Goal: Transaction & Acquisition: Purchase product/service

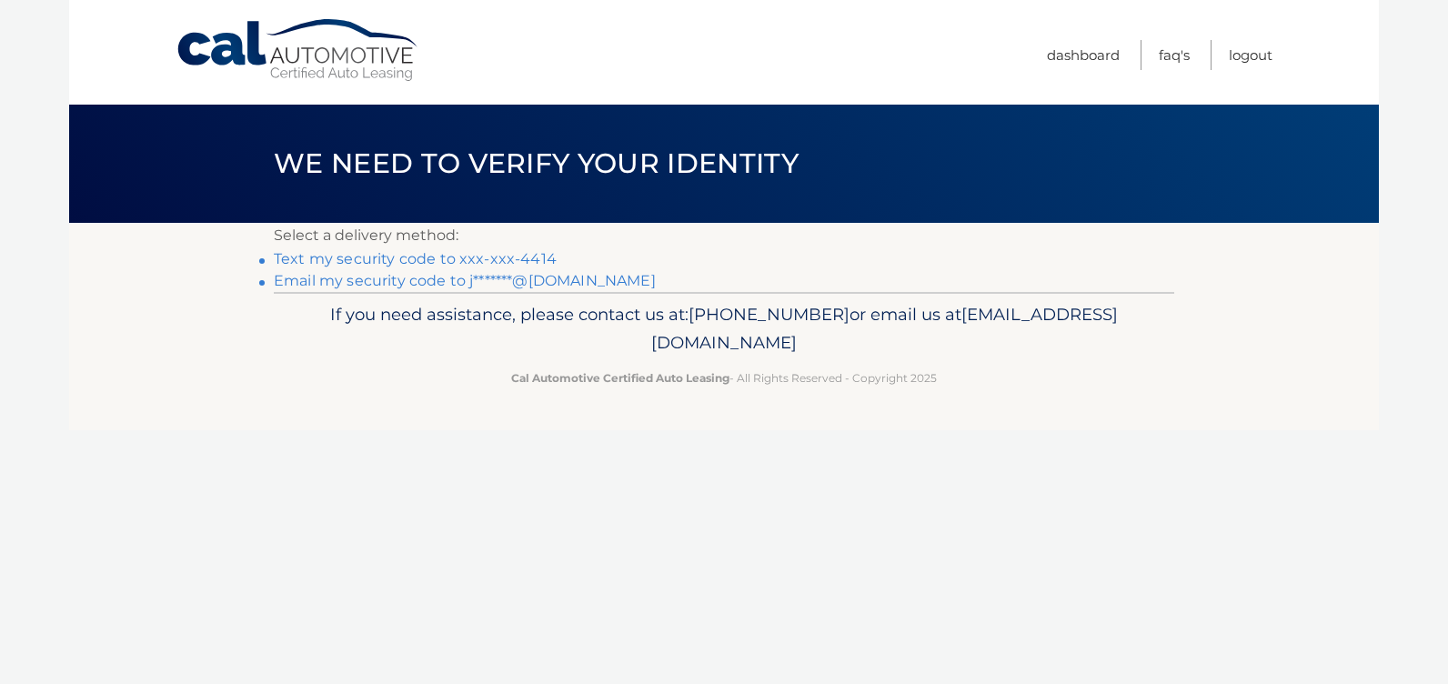
click at [411, 253] on link "Text my security code to xxx-xxx-4414" at bounding box center [415, 258] width 283 height 17
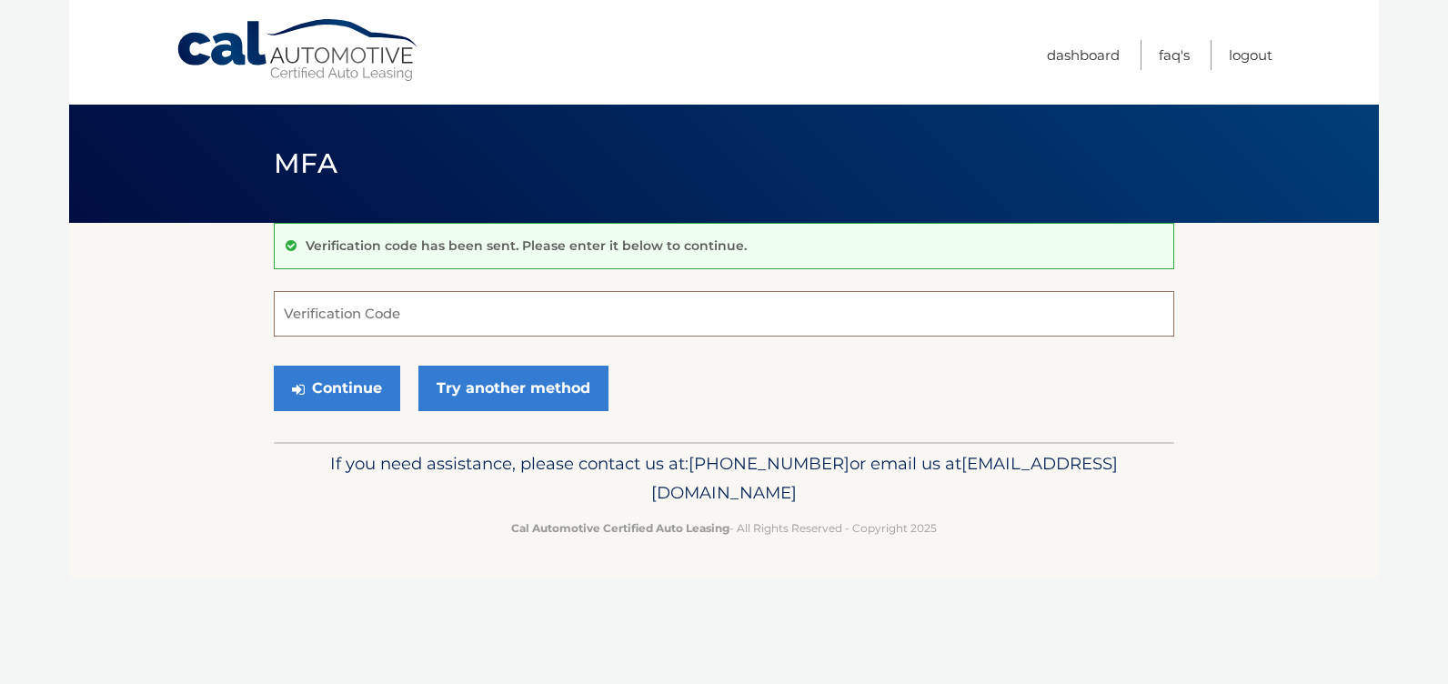
click at [355, 316] on input "Verification Code" at bounding box center [724, 313] width 900 height 45
type input "065042"
click at [351, 395] on button "Continue" at bounding box center [337, 388] width 126 height 45
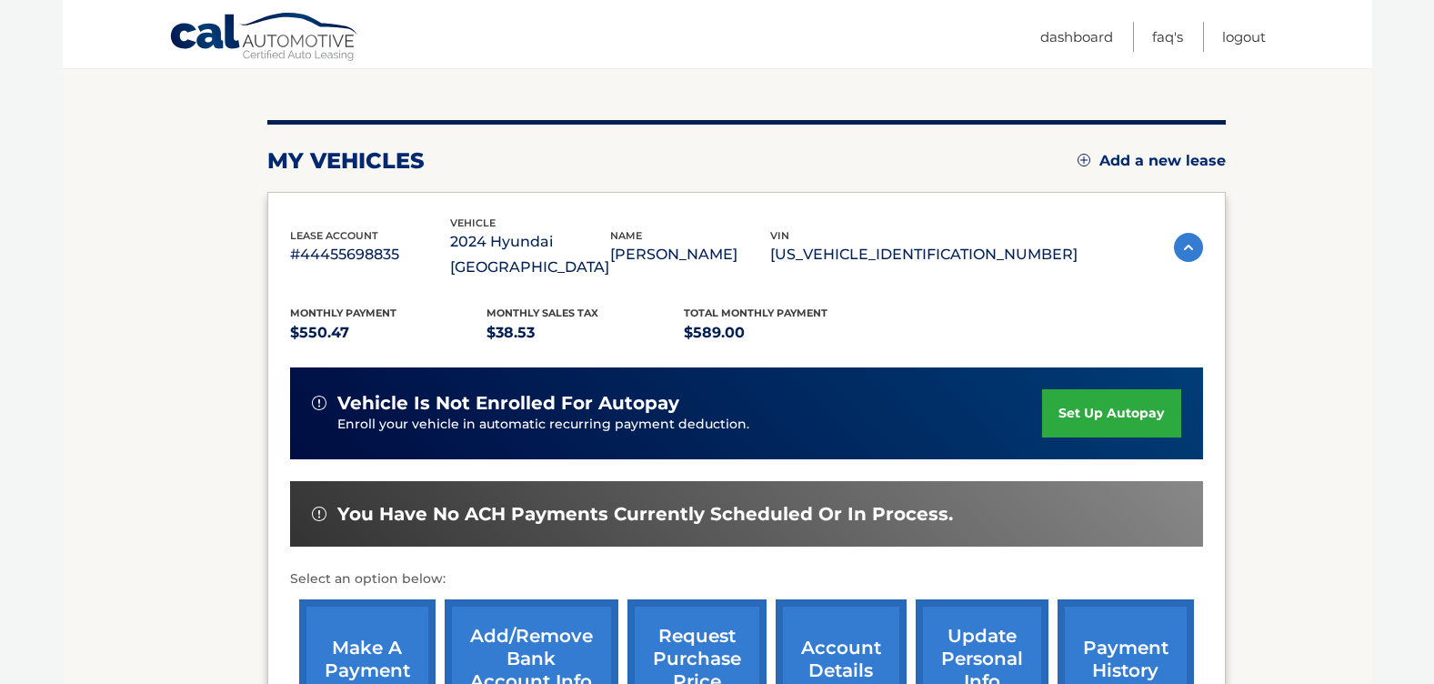
scroll to position [186, 0]
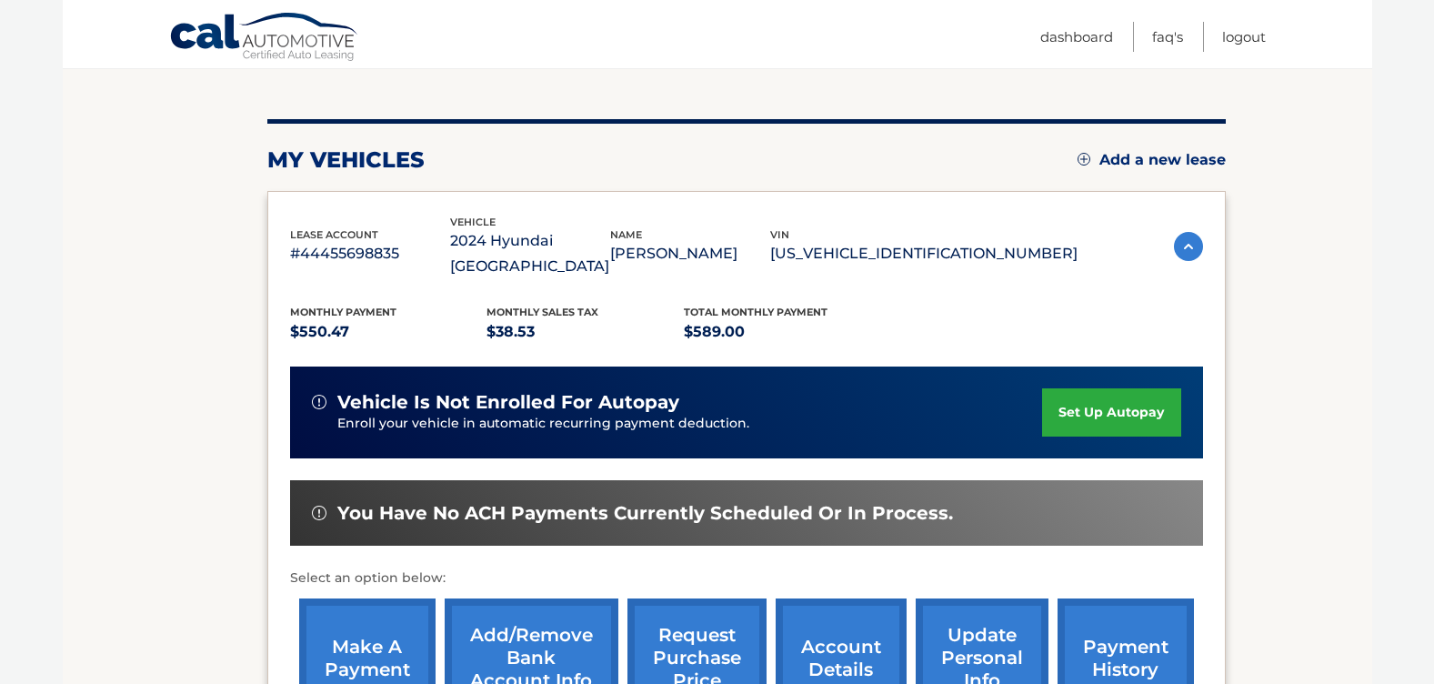
click at [338, 631] on link "make a payment" at bounding box center [367, 657] width 136 height 119
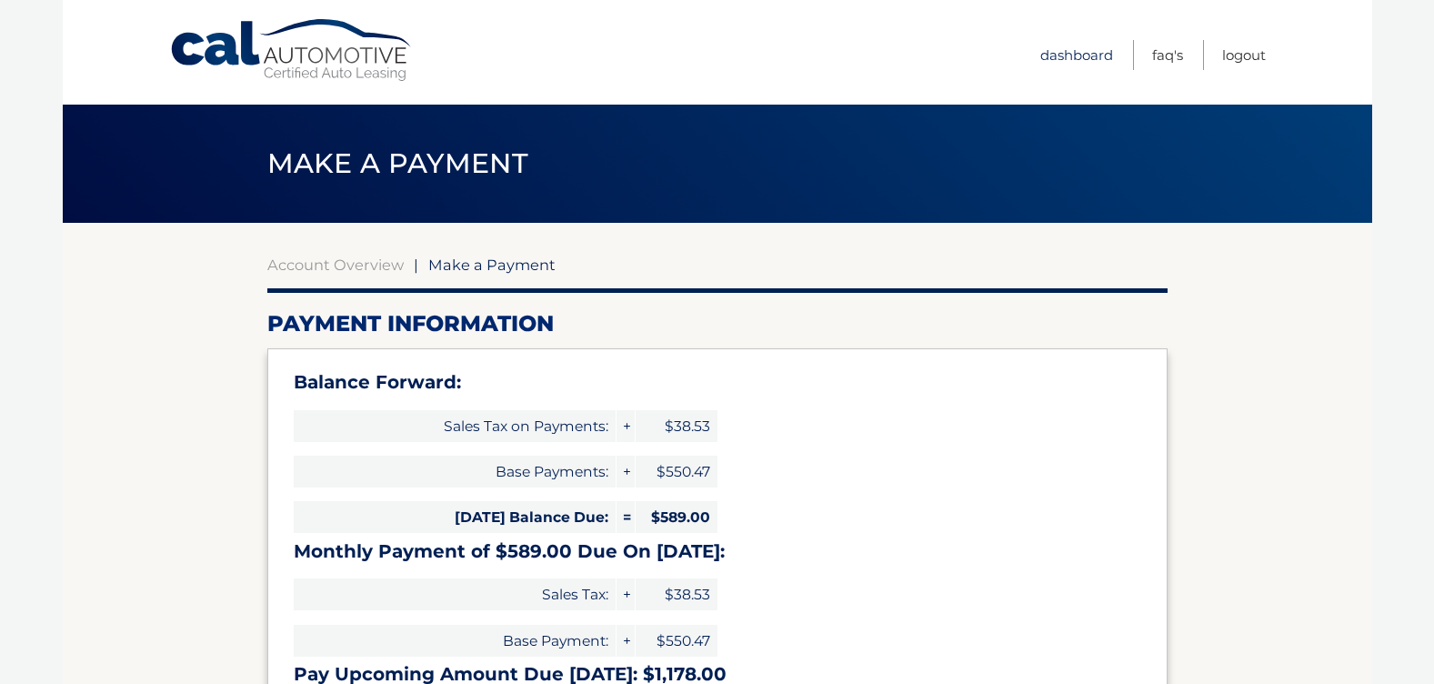
click at [1069, 55] on link "Dashboard" at bounding box center [1076, 55] width 73 height 30
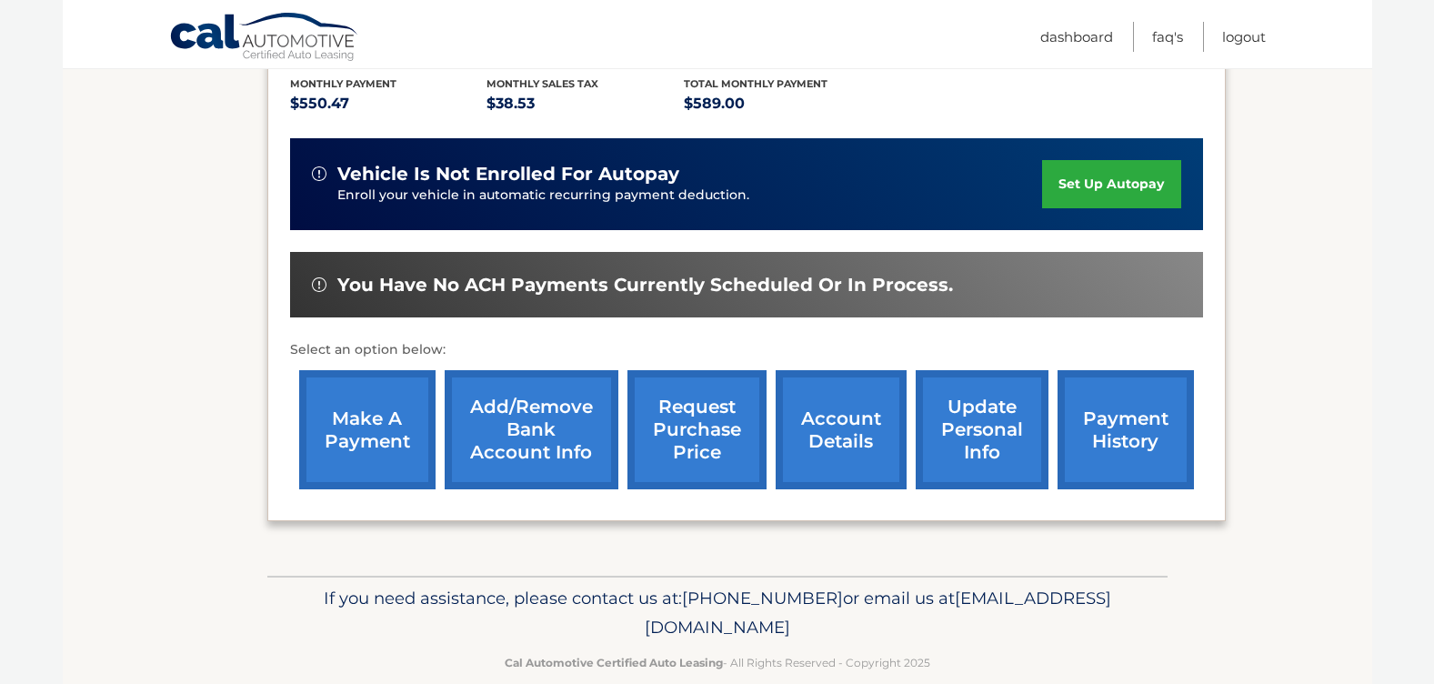
scroll to position [418, 0]
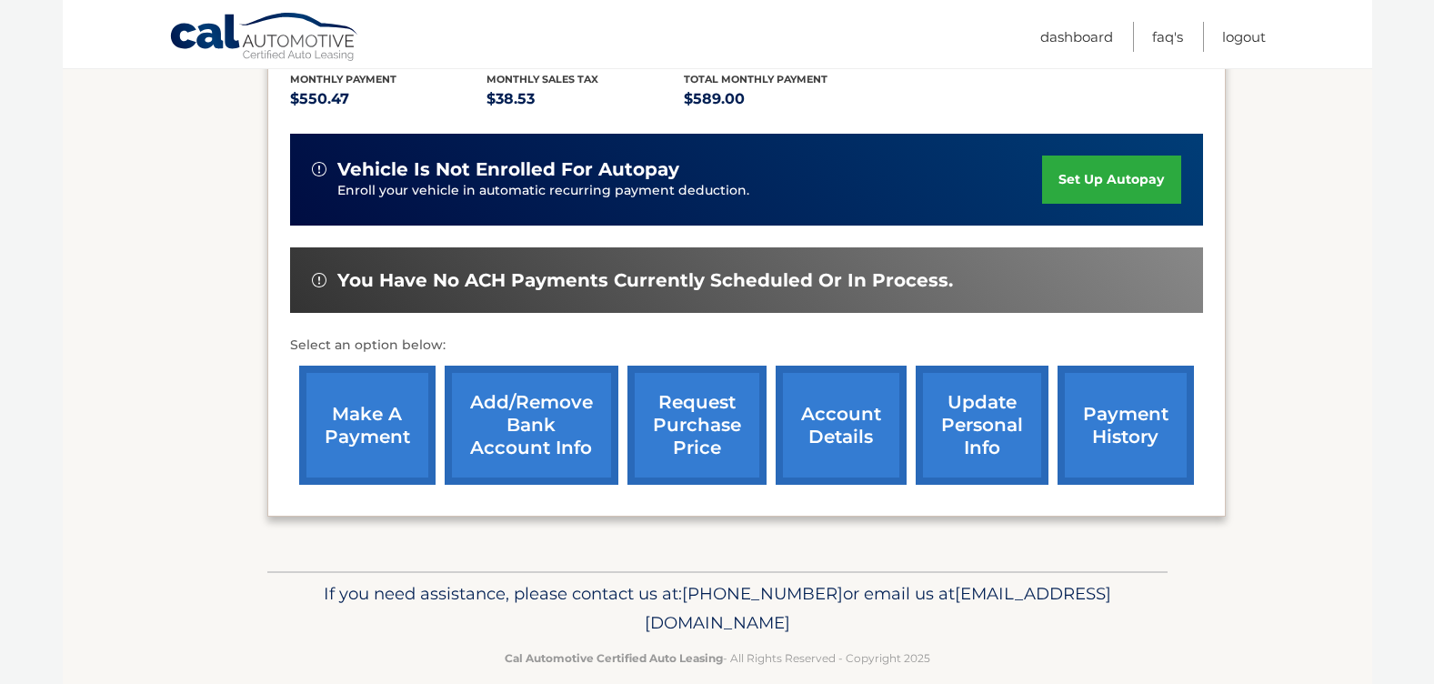
click at [1098, 408] on link "payment history" at bounding box center [1126, 425] width 136 height 119
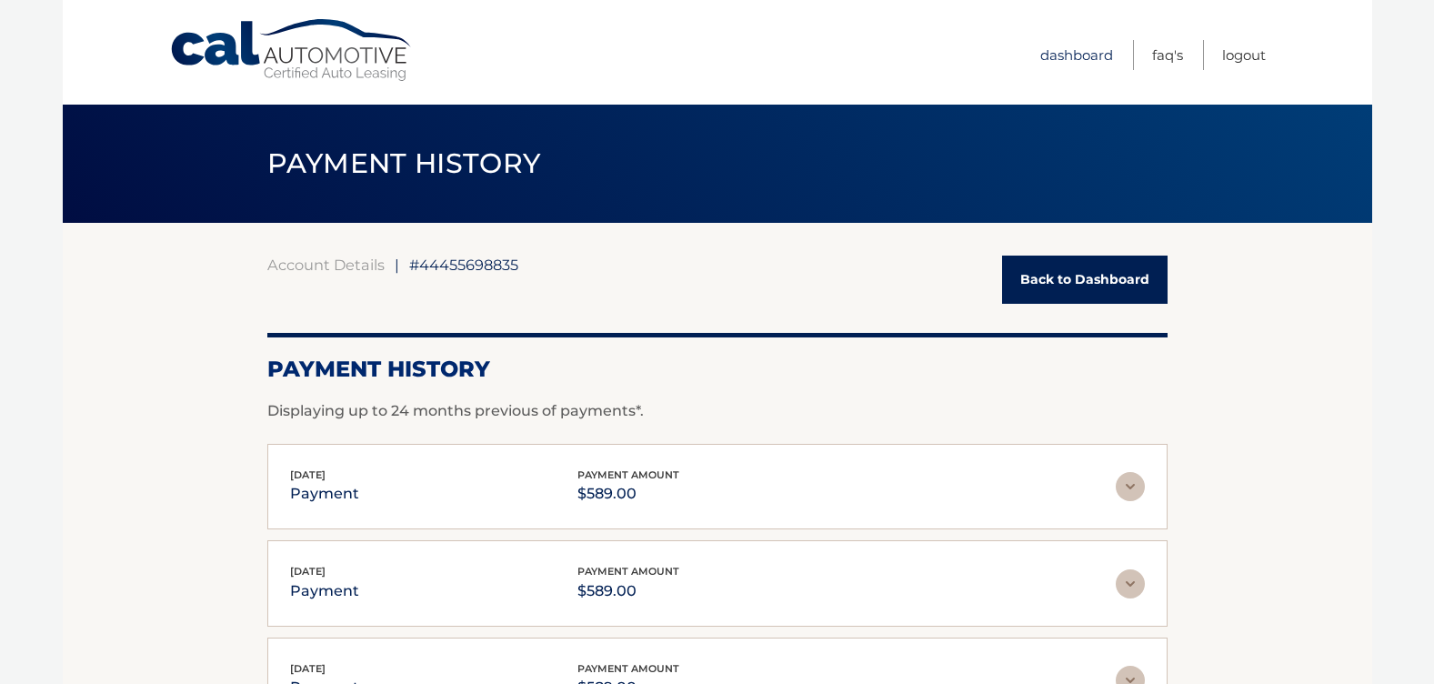
click at [1060, 55] on link "Dashboard" at bounding box center [1076, 55] width 73 height 30
click at [1062, 49] on link "Dashboard" at bounding box center [1076, 55] width 73 height 30
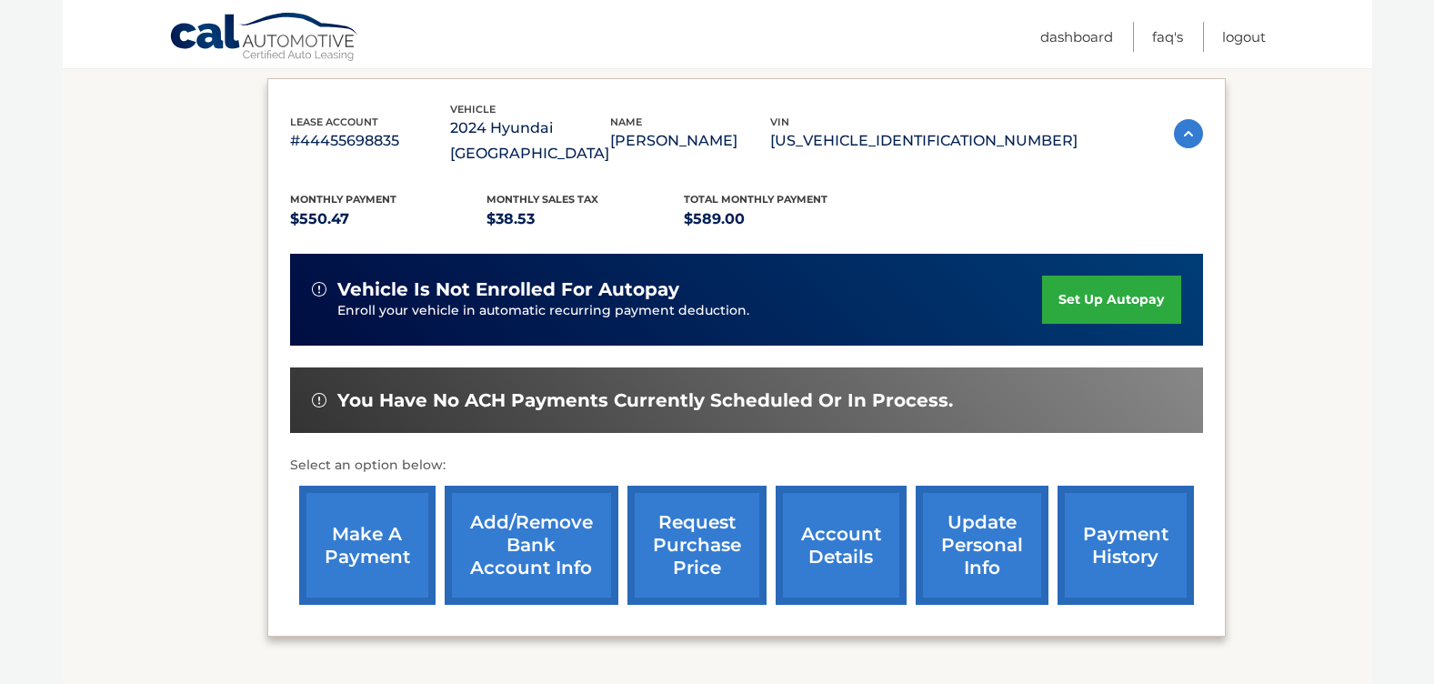
scroll to position [309, 0]
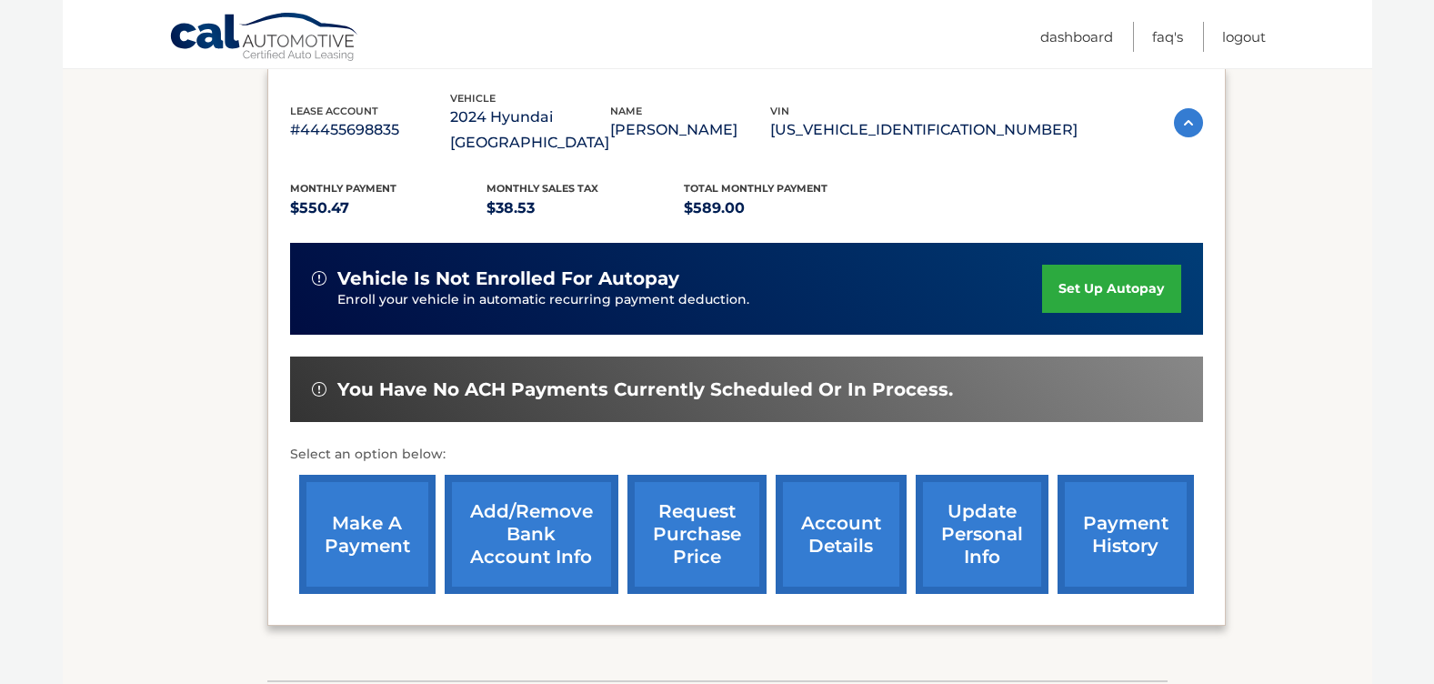
click at [363, 488] on link "make a payment" at bounding box center [367, 534] width 136 height 119
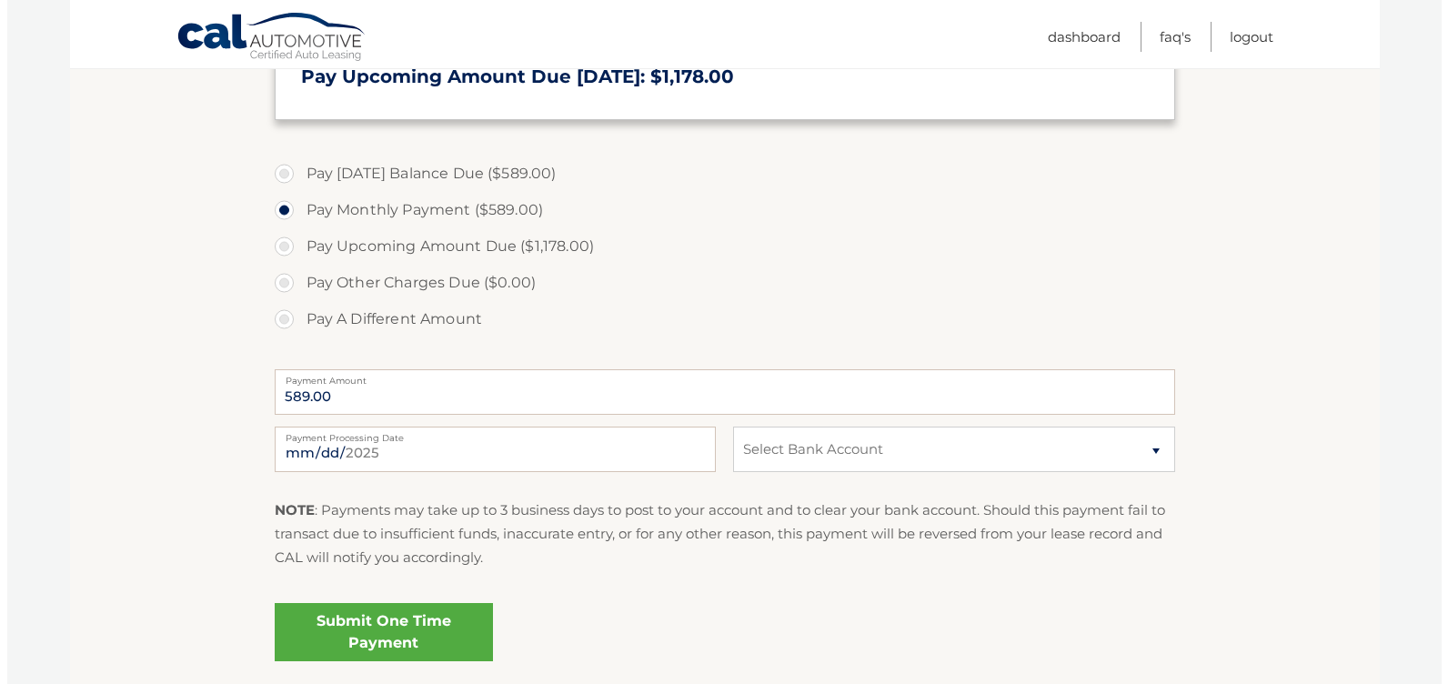
scroll to position [608, 0]
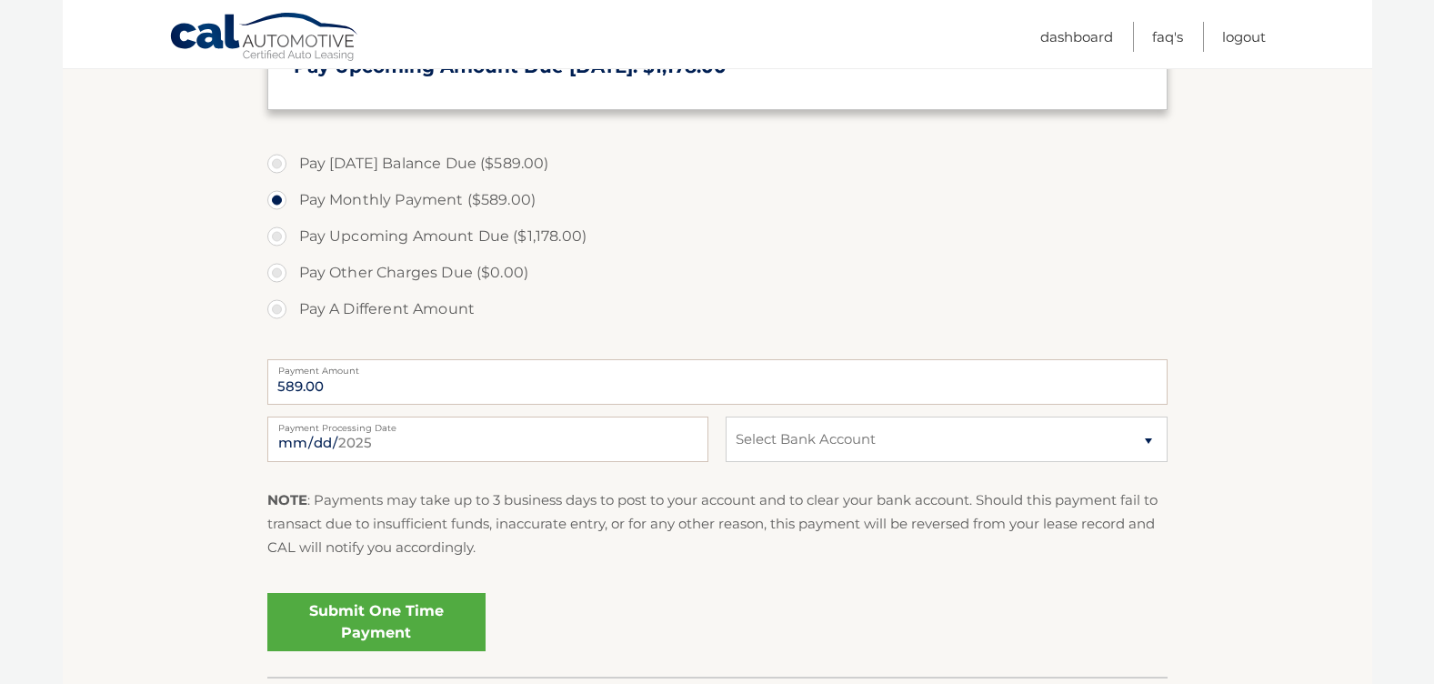
click at [348, 627] on link "Submit One Time Payment" at bounding box center [376, 622] width 218 height 58
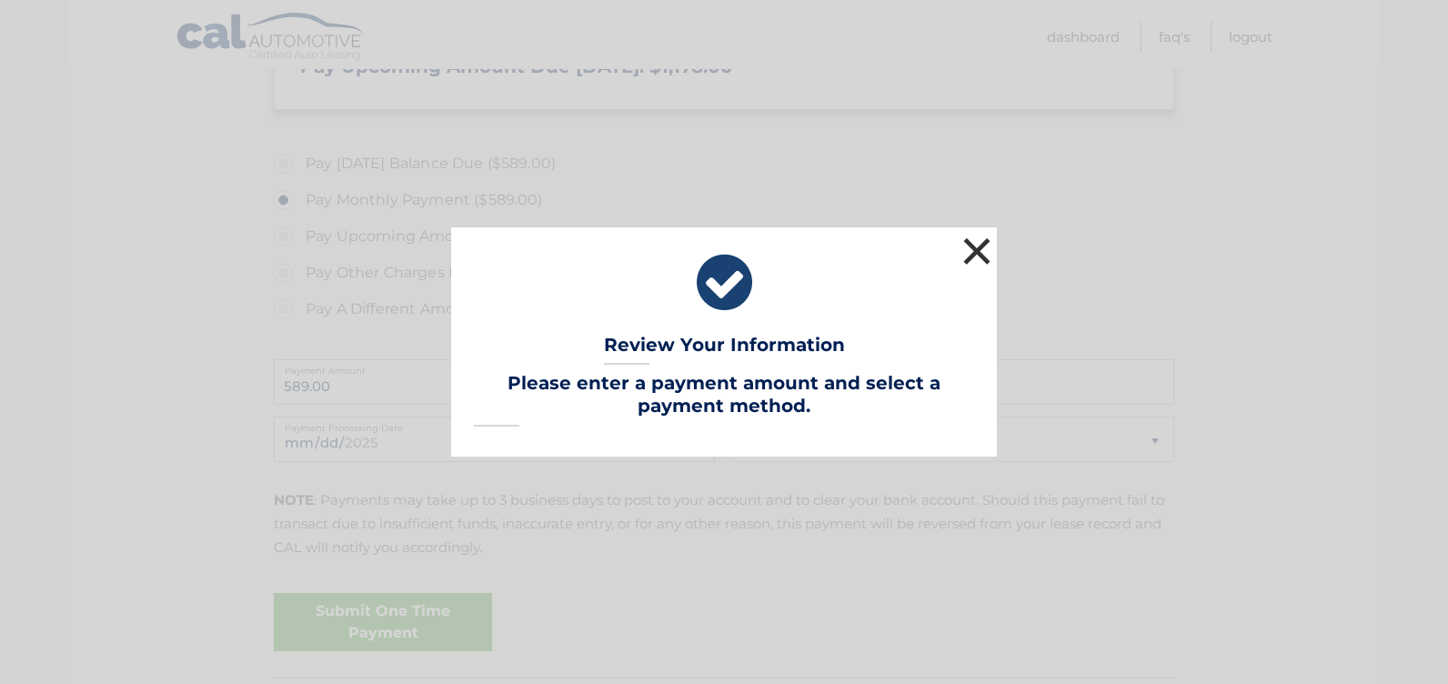
click at [970, 256] on button "×" at bounding box center [977, 251] width 36 height 36
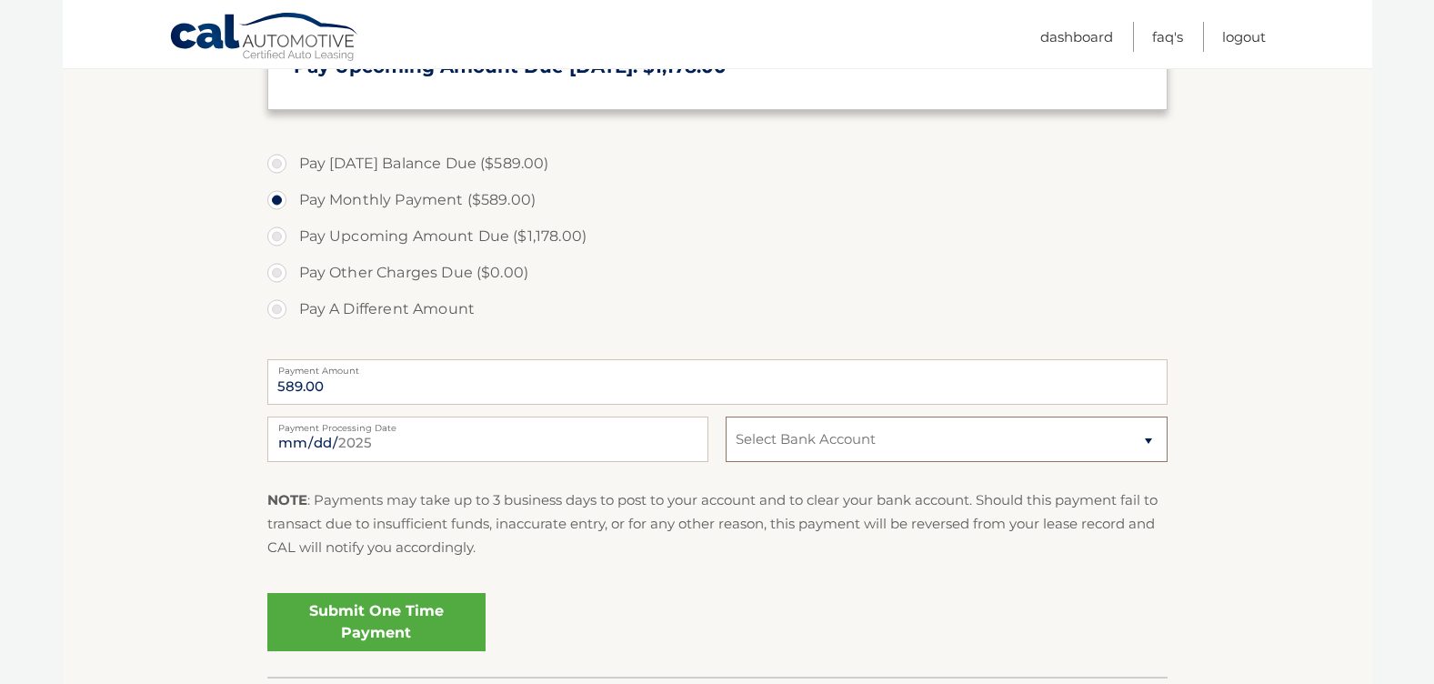
click at [938, 429] on select "Select Bank Account Checking BRIGHTSTAR CREDIT UNION *****6601 Checking BANK OF…" at bounding box center [946, 439] width 441 height 45
select select "OTMyMjcxODctZGMwZi00MzIxLWIzOTYtODBhYTc5NmIzOTM3"
click at [726, 417] on select "Select Bank Account Checking BRIGHTSTAR CREDIT UNION *****6601 Checking BANK OF…" at bounding box center [946, 439] width 441 height 45
click at [451, 631] on link "Submit One Time Payment" at bounding box center [376, 622] width 218 height 58
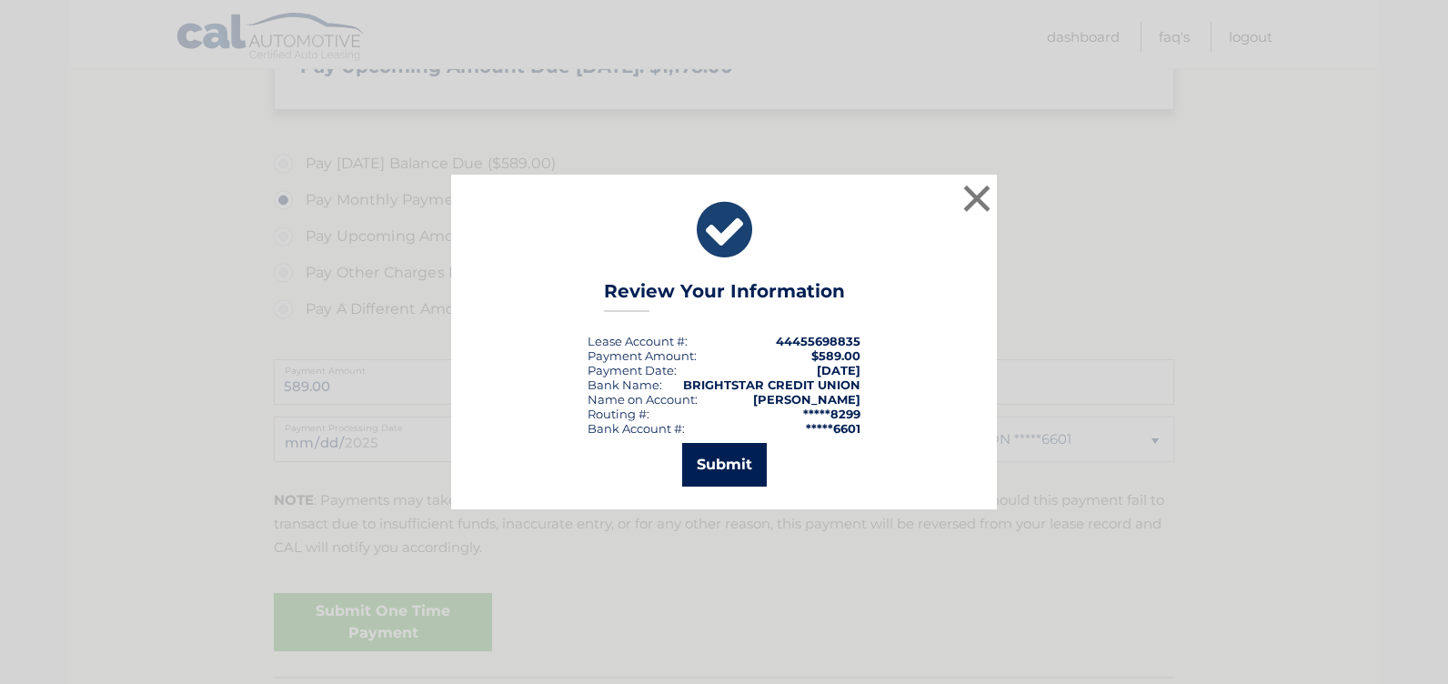
click at [725, 467] on button "Submit" at bounding box center [724, 465] width 85 height 44
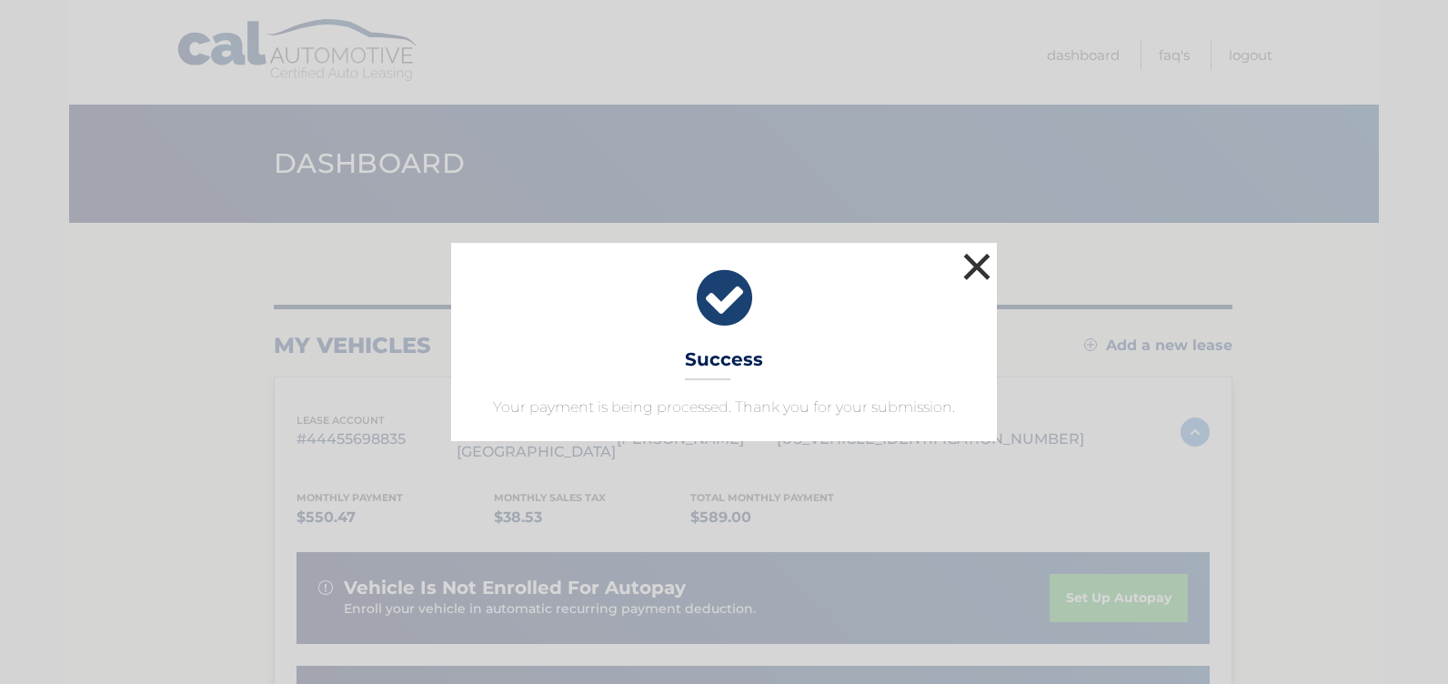
click at [979, 274] on button "×" at bounding box center [977, 266] width 36 height 36
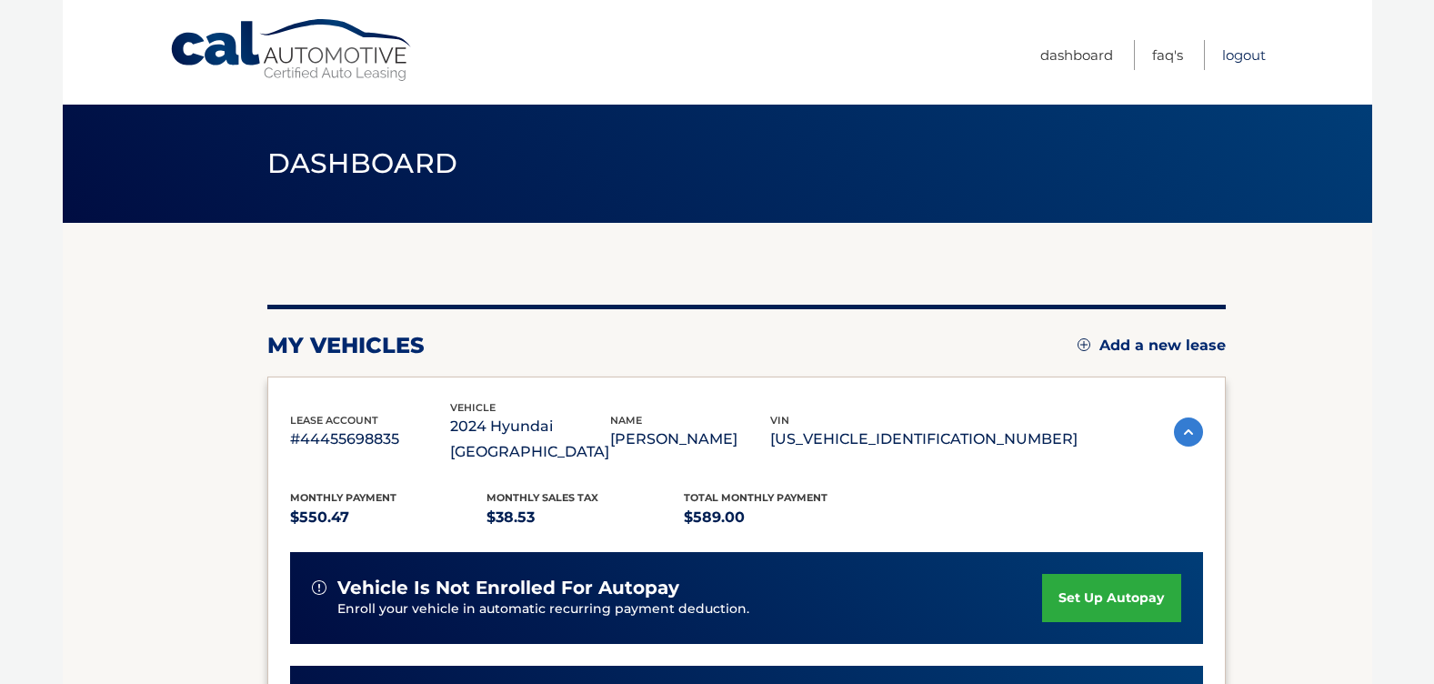
click at [1228, 42] on link "Logout" at bounding box center [1244, 55] width 44 height 30
